Goal: Task Accomplishment & Management: Use online tool/utility

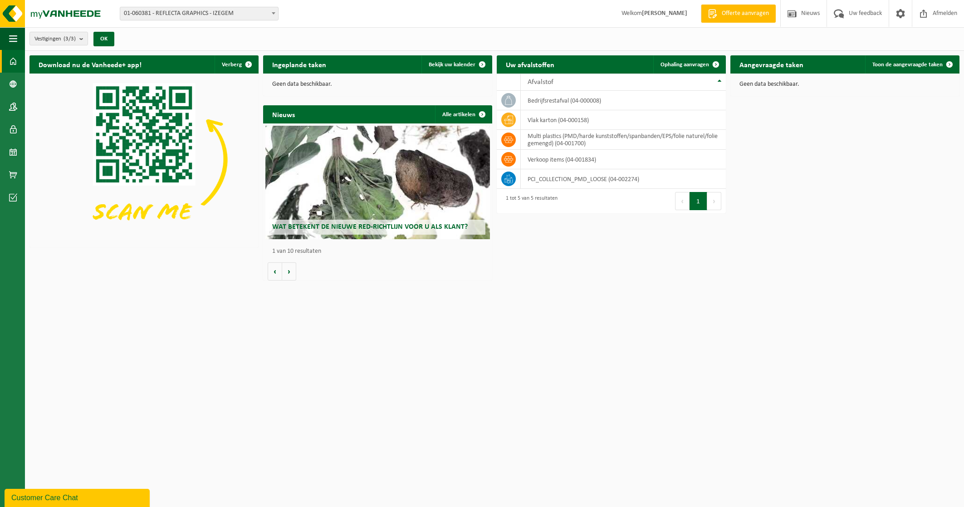
click at [194, 13] on span "01-060381 - REFLECTA GRAPHICS - IZEGEM" at bounding box center [199, 13] width 158 height 13
click at [393, 7] on div "Vestiging: 01-060381 - REFLECTA GRAPHICS - IZEGEM 10-748653 - REFLECTA GRAPHICS…" at bounding box center [482, 14] width 964 height 28
click at [441, 66] on span "Bekijk uw kalender" at bounding box center [452, 65] width 47 height 6
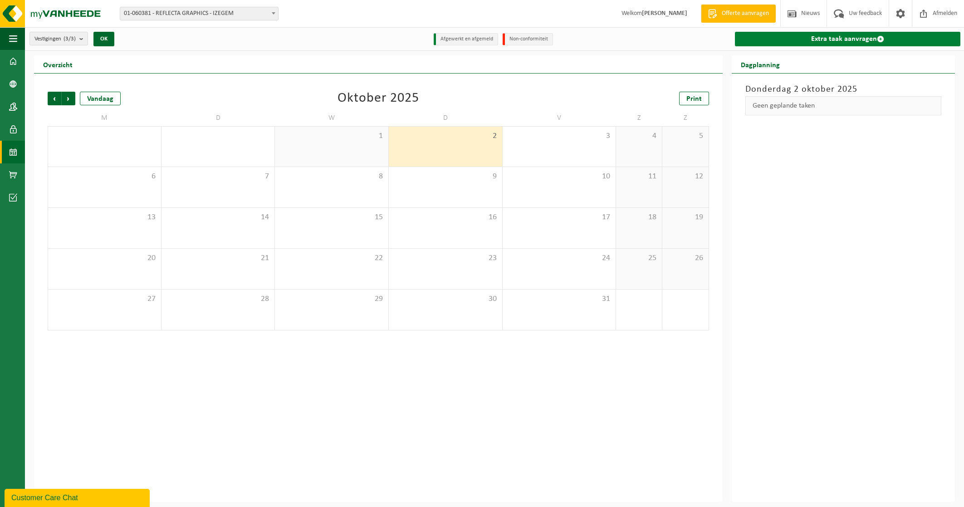
click at [869, 40] on link "Extra taak aanvragen" at bounding box center [848, 39] width 226 height 15
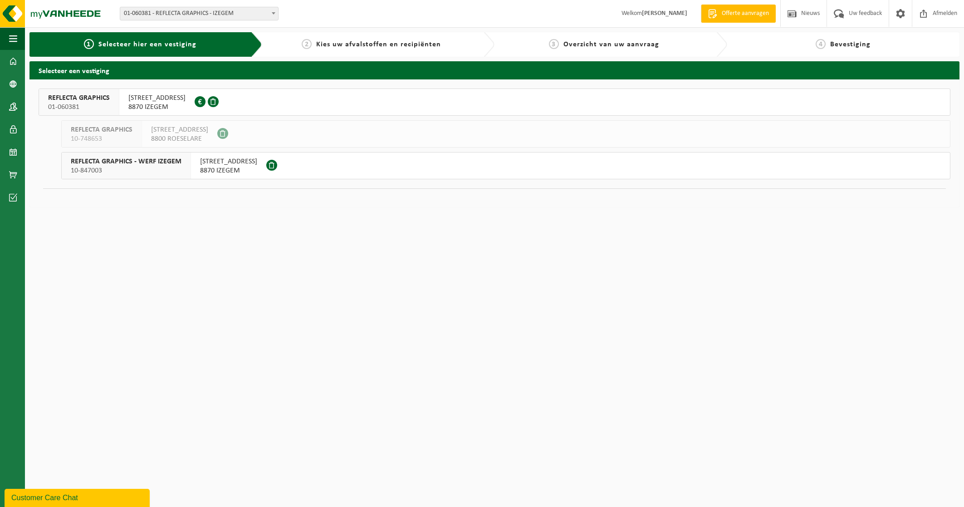
click at [151, 103] on span "8870 IZEGEM" at bounding box center [156, 107] width 57 height 9
click at [227, 168] on span "8870 IZEGEM" at bounding box center [228, 170] width 57 height 9
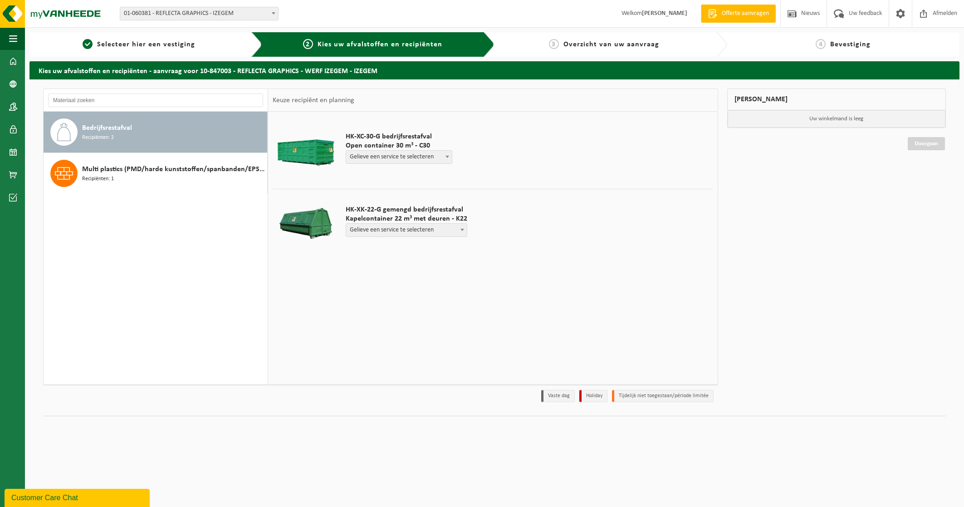
click at [402, 225] on span "Gelieve een service te selecteren" at bounding box center [406, 230] width 121 height 13
select select "P2PL-VEL-049447_HK-XK-22-GN-00_04-000008_46"
click at [394, 247] on input "text" at bounding box center [377, 246] width 62 height 11
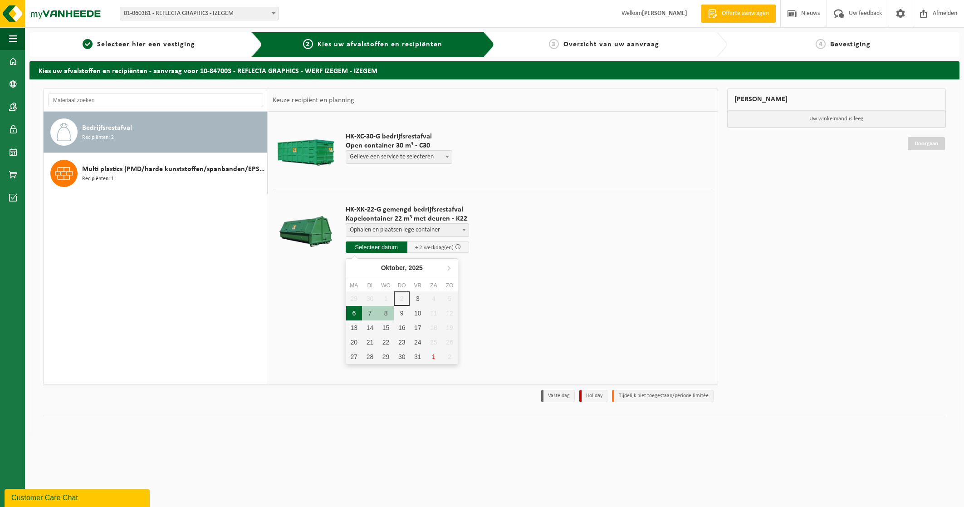
click at [355, 314] on div "6" at bounding box center [354, 313] width 16 height 15
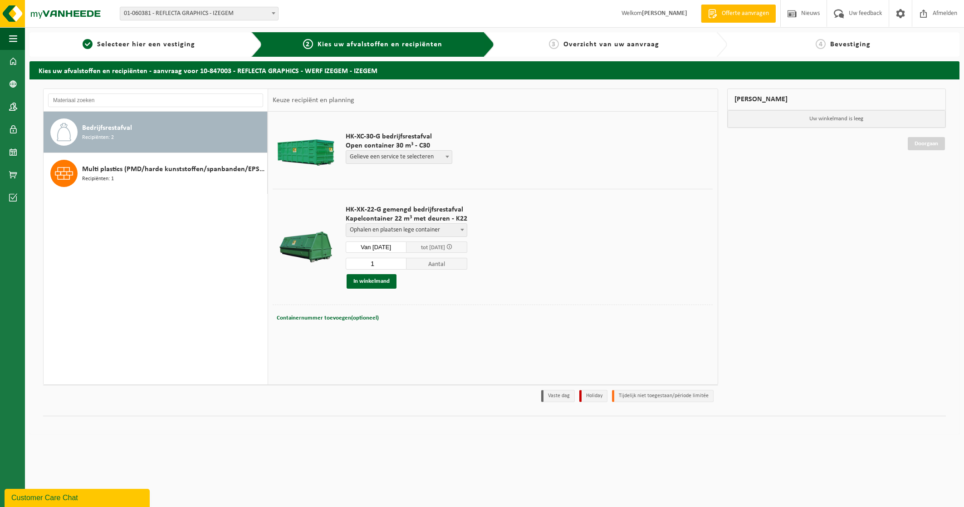
click at [394, 245] on input "Van 2025-10-06" at bounding box center [376, 246] width 61 height 11
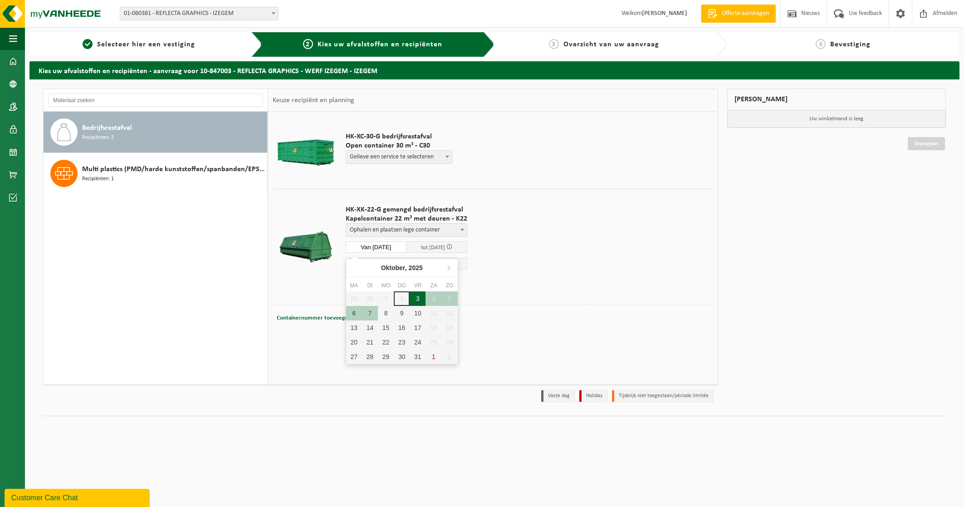
click at [418, 300] on div "3" at bounding box center [418, 298] width 16 height 15
type input "Van 2025-10-03"
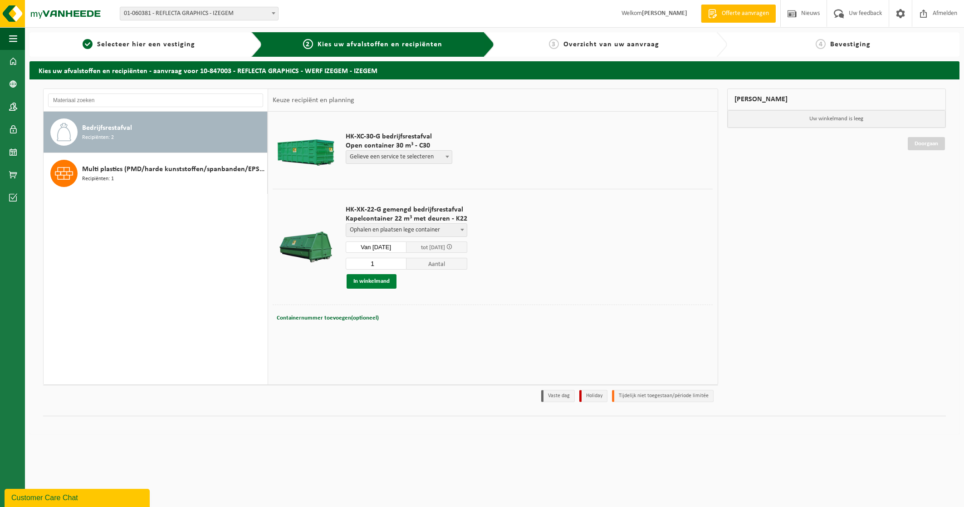
click at [382, 282] on button "In winkelmand" at bounding box center [372, 281] width 50 height 15
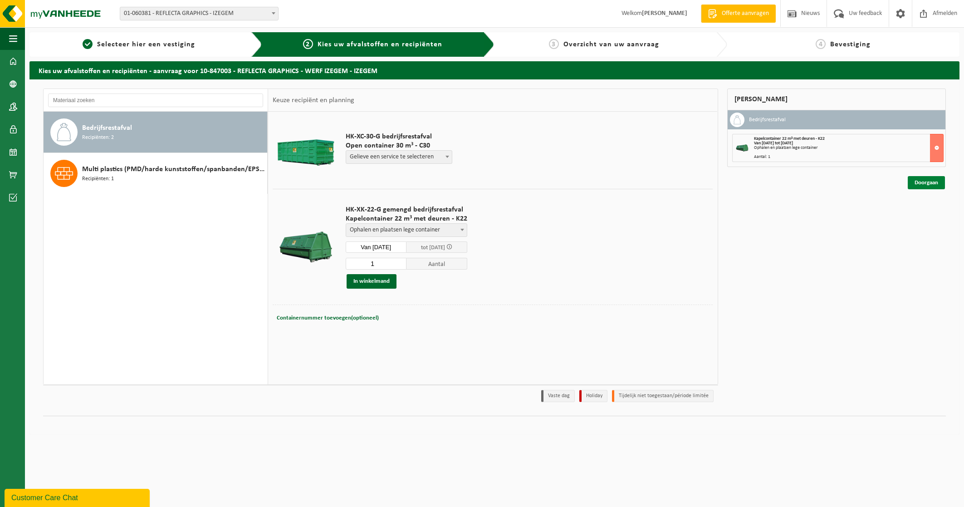
click at [929, 184] on link "Doorgaan" at bounding box center [926, 182] width 37 height 13
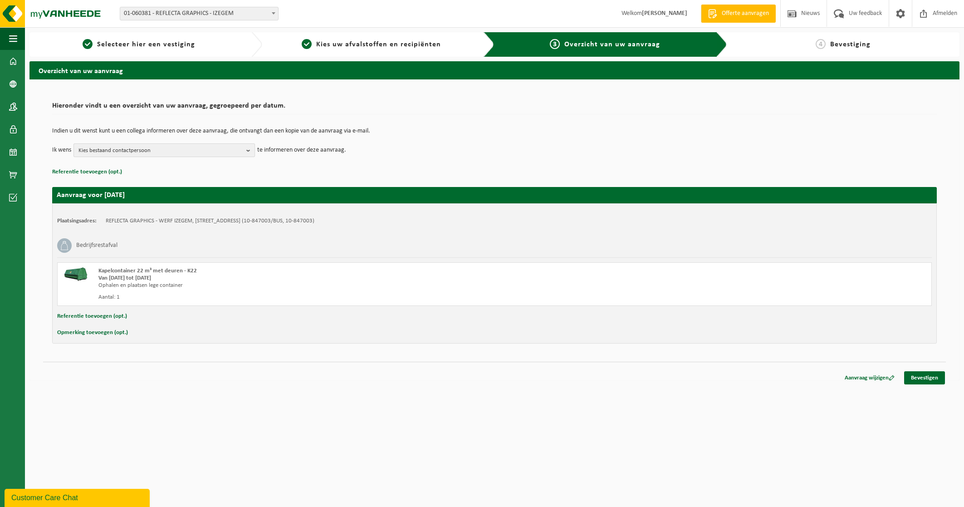
click at [222, 152] on span "Kies bestaand contactpersoon" at bounding box center [161, 151] width 164 height 14
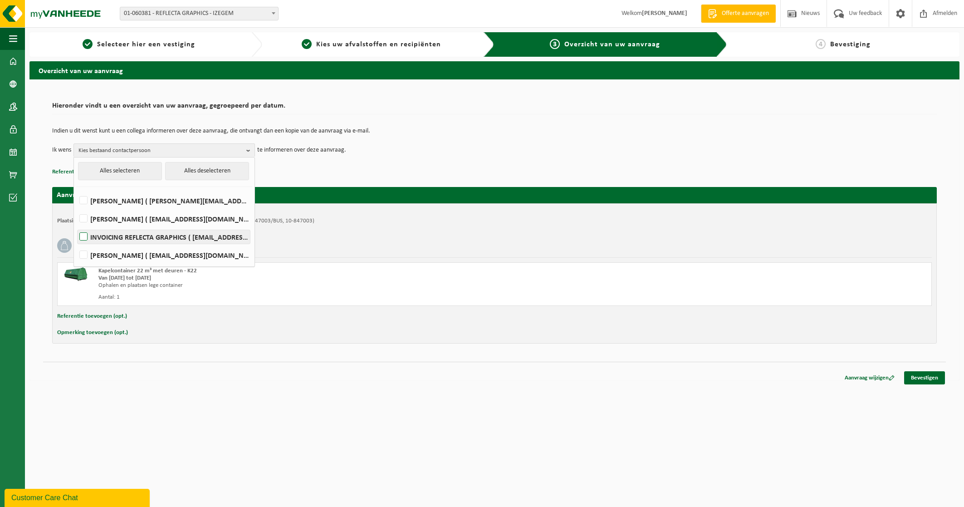
click at [83, 236] on label "INVOICING REFLECTA GRAPHICS ( [EMAIL_ADDRESS][DOMAIN_NAME] )" at bounding box center [164, 237] width 172 height 14
click at [76, 226] on input "INVOICING REFLECTA GRAPHICS ( [EMAIL_ADDRESS][DOMAIN_NAME] )" at bounding box center [76, 225] width 0 height 0
checkbox input "true"
drag, startPoint x: 133, startPoint y: 170, endPoint x: 356, endPoint y: 225, distance: 229.8
click at [133, 171] on button "Alles selecteren" at bounding box center [120, 171] width 84 height 18
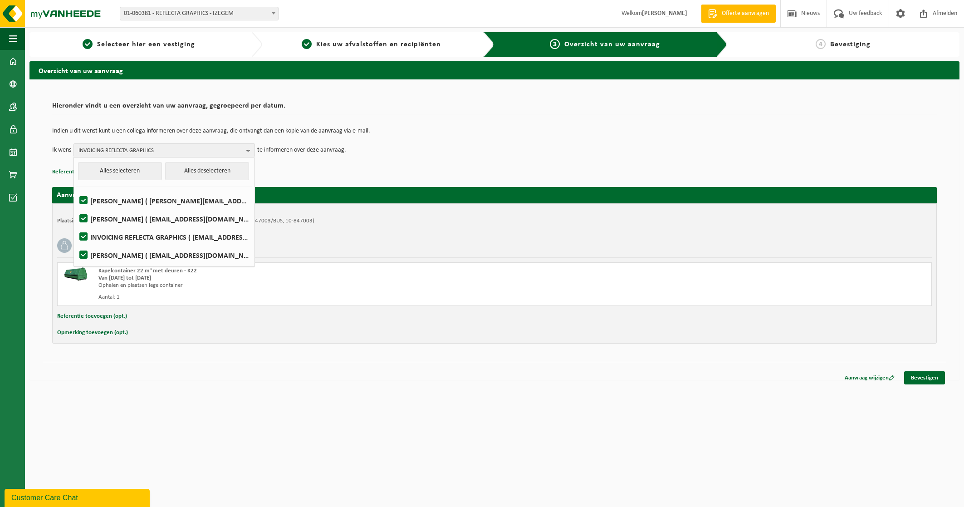
checkbox input "true"
drag, startPoint x: 657, startPoint y: 428, endPoint x: 703, endPoint y: 435, distance: 46.3
click at [658, 428] on html "Vestiging: 01-060381 - REFLECTA GRAPHICS - IZEGEM 10-748653 - REFLECTA GRAPHICS…" at bounding box center [482, 253] width 964 height 507
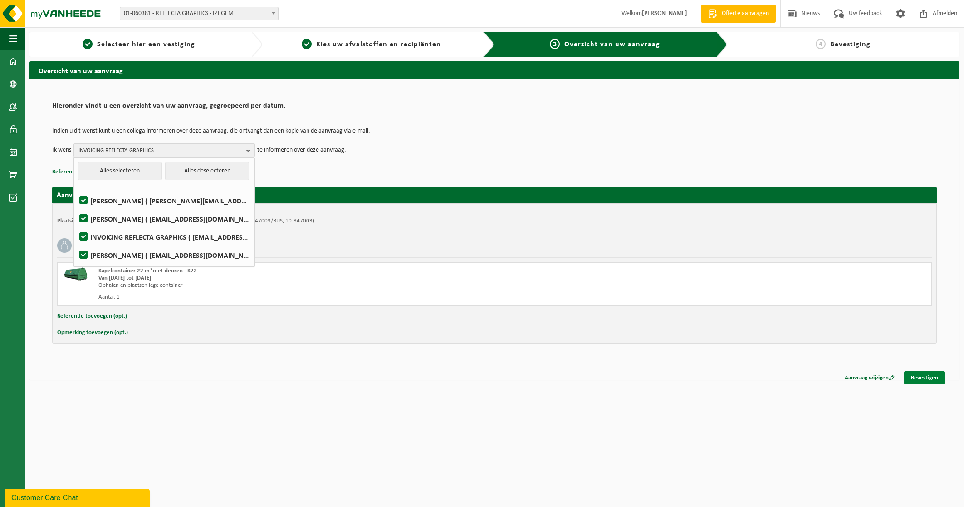
click at [933, 378] on link "Bevestigen" at bounding box center [924, 377] width 41 height 13
